Goal: Task Accomplishment & Management: Manage account settings

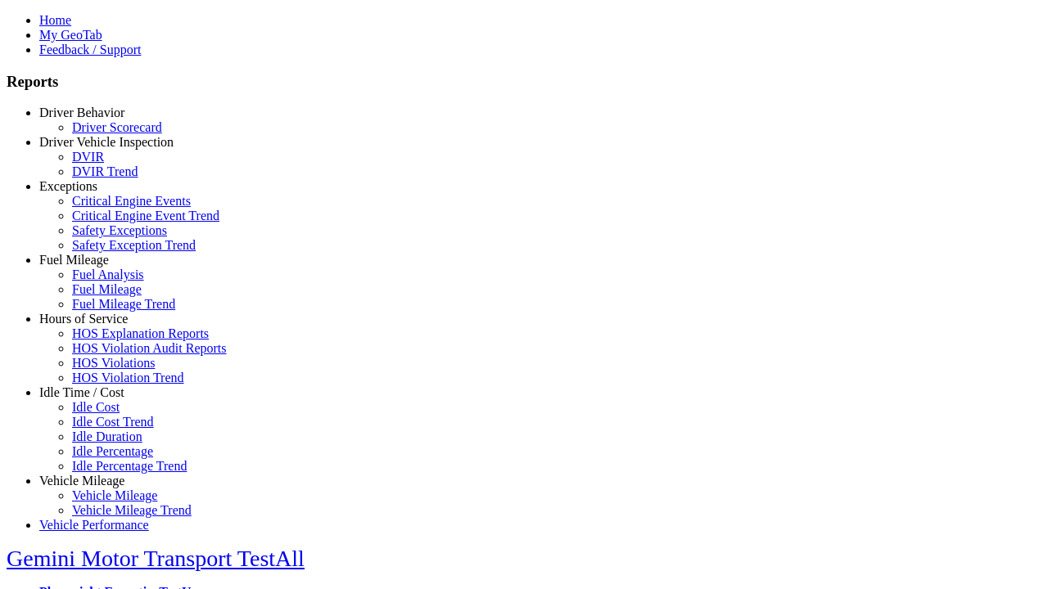
click at [94, 326] on link "Hours of Service" at bounding box center [83, 319] width 88 height 14
click at [106, 341] on link "HOS Explanation Reports" at bounding box center [140, 334] width 137 height 14
